Goal: Obtain resource: Download file/media

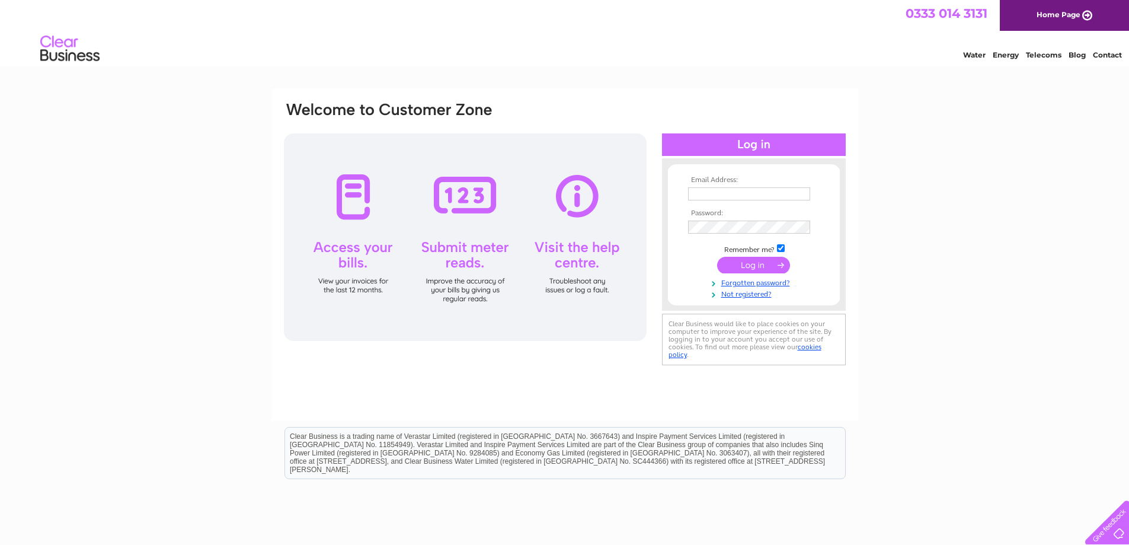
type input "hello@jlgill.com"
click at [752, 262] on input "submit" at bounding box center [753, 265] width 73 height 17
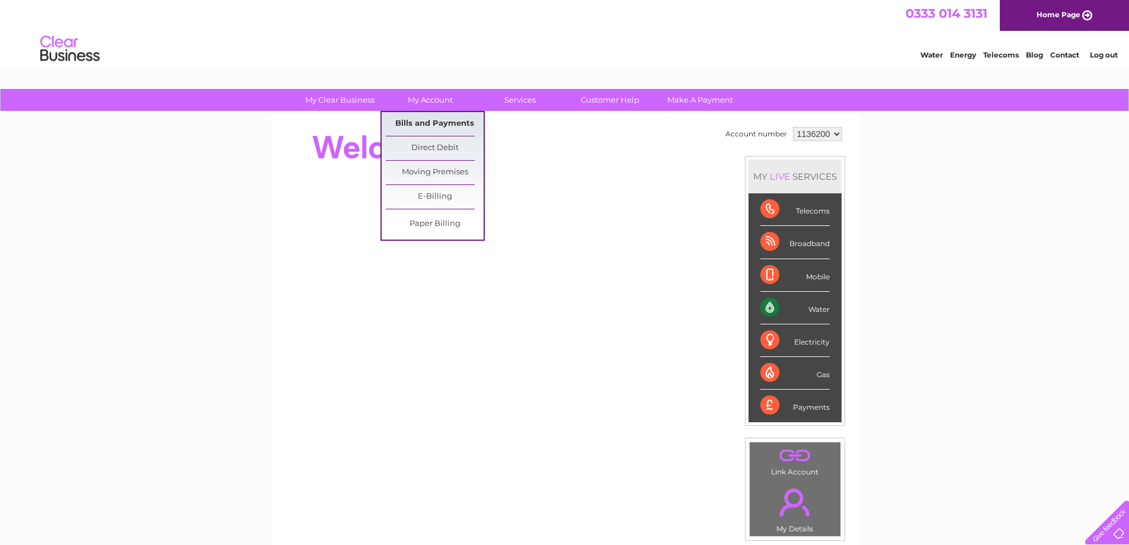
click at [435, 124] on link "Bills and Payments" at bounding box center [435, 124] width 98 height 24
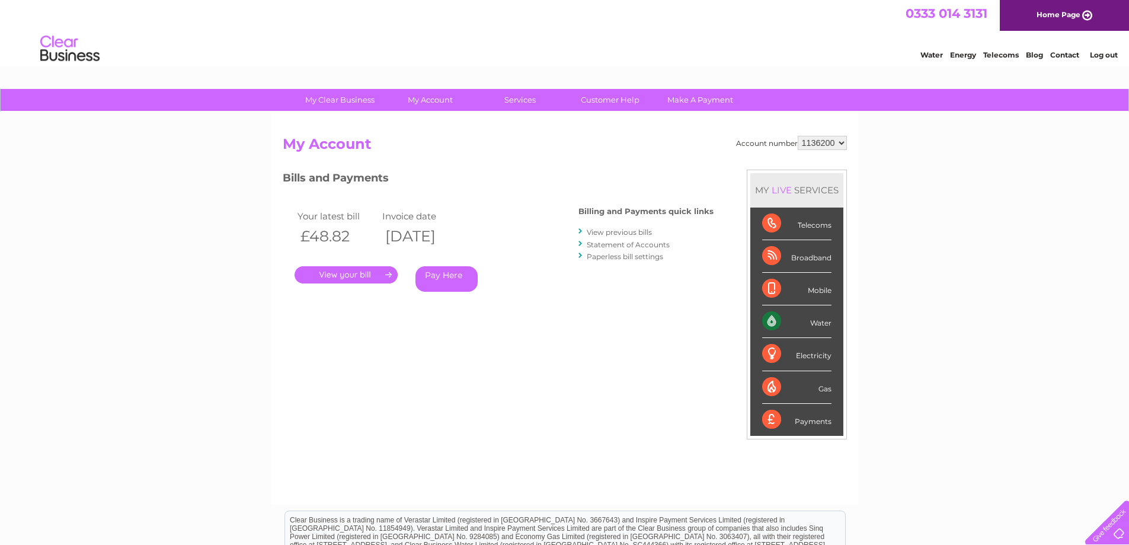
click at [626, 230] on link "View previous bills" at bounding box center [619, 232] width 65 height 9
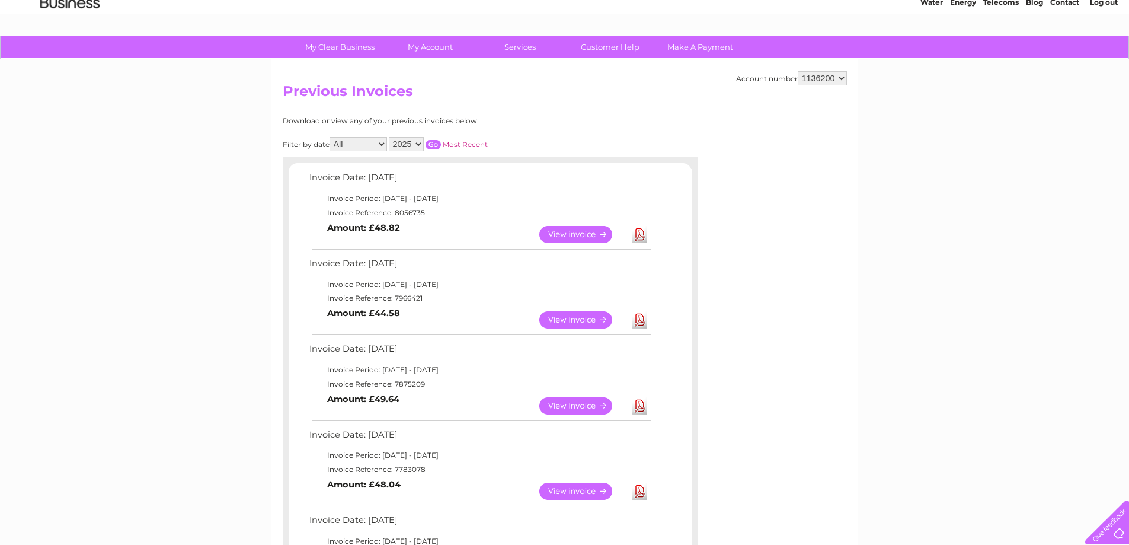
scroll to position [79, 0]
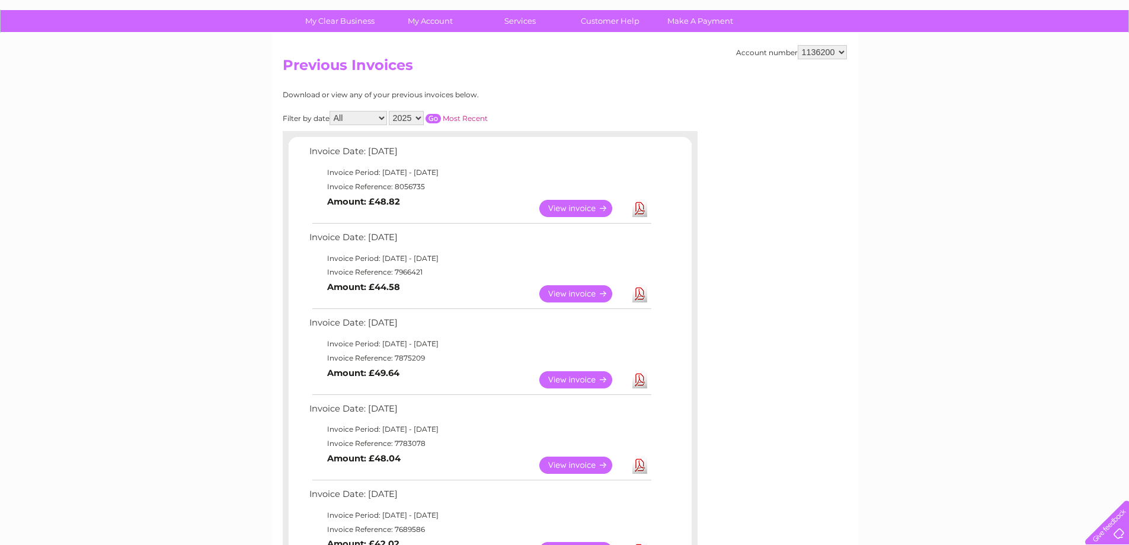
click at [556, 291] on link "View" at bounding box center [582, 293] width 87 height 17
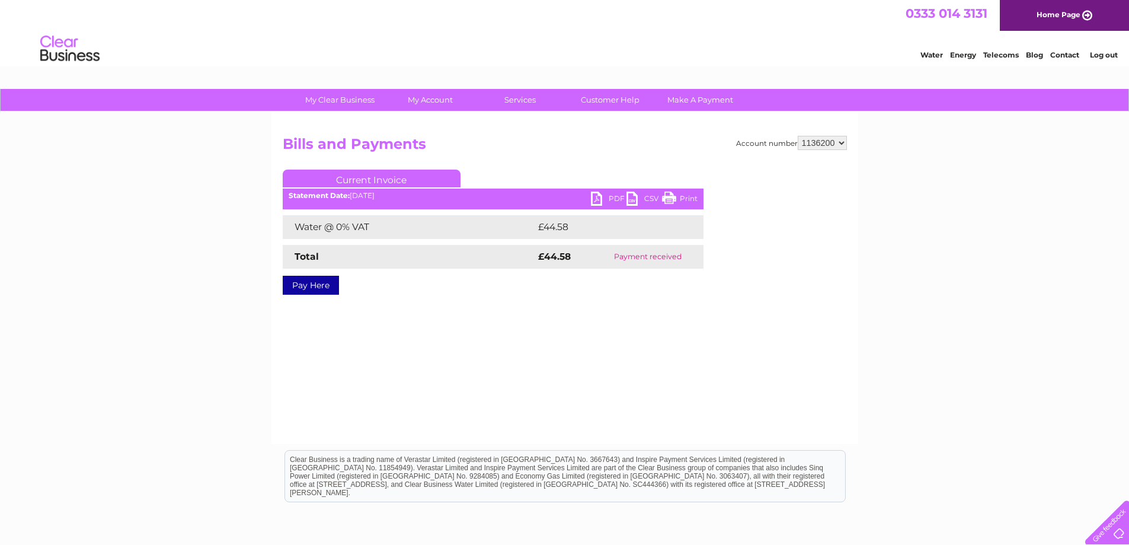
click at [594, 200] on link "PDF" at bounding box center [609, 199] width 36 height 17
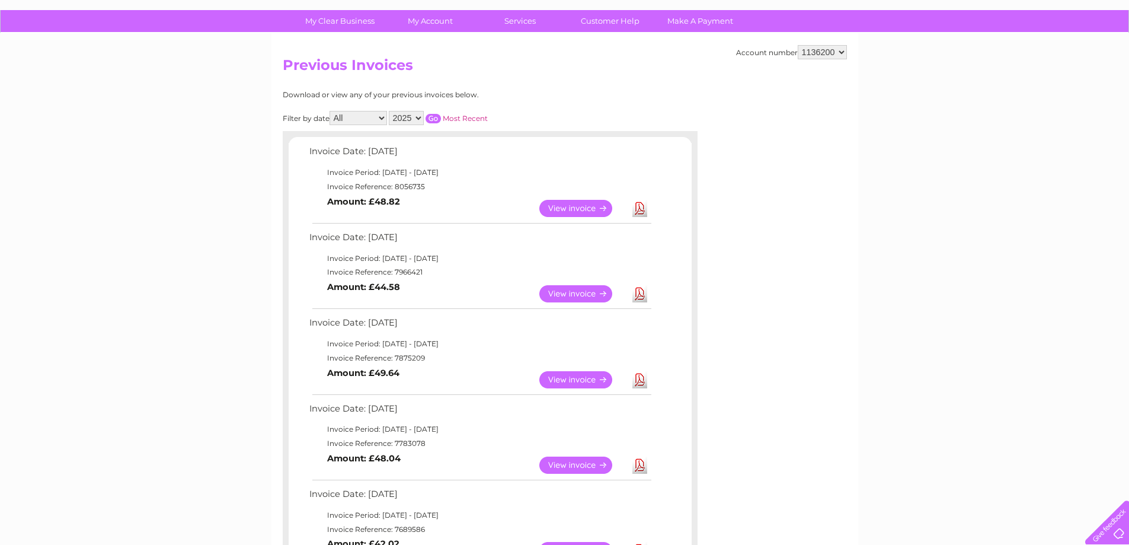
click at [642, 209] on link "Download" at bounding box center [639, 208] width 15 height 17
